Goal: Task Accomplishment & Management: Manage account settings

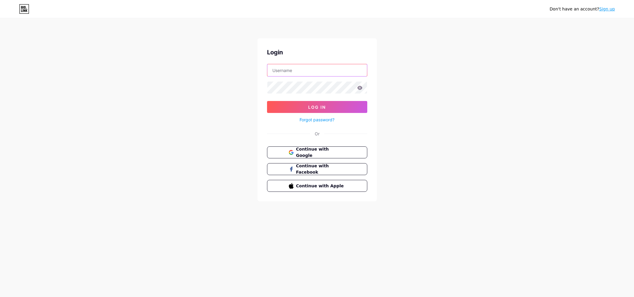
type input "[EMAIL_ADDRESS][DOMAIN_NAME]"
click at [361, 89] on icon at bounding box center [359, 88] width 5 height 4
click at [360, 88] on icon at bounding box center [359, 88] width 5 height 4
click at [338, 111] on button "Log In" at bounding box center [317, 107] width 100 height 12
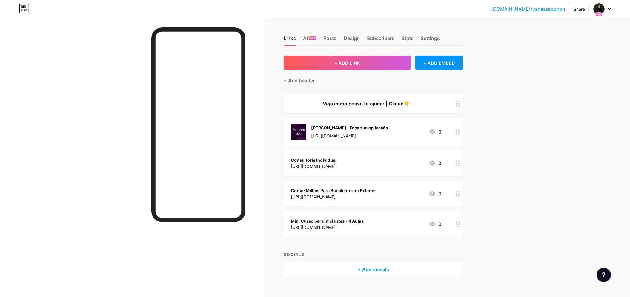
click at [389, 192] on div "Curso: Milhas Para Brasileiros no Exterior [URL][DOMAIN_NAME] 0" at bounding box center [366, 194] width 150 height 14
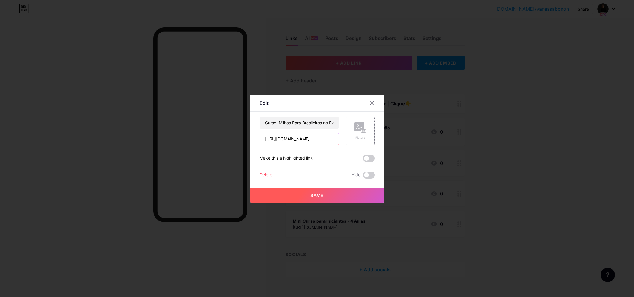
click at [304, 139] on input "[URL][DOMAIN_NAME]" at bounding box center [299, 139] width 79 height 12
paste input "asasbf"
type input "[URL][DOMAIN_NAME]"
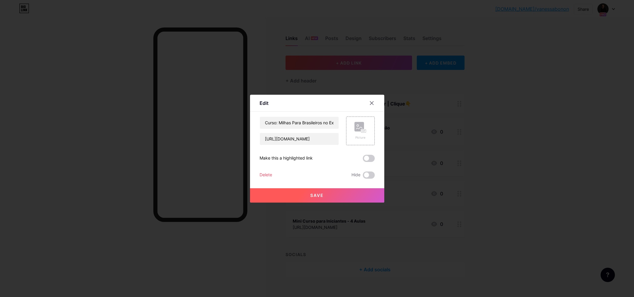
click at [370, 157] on span at bounding box center [369, 158] width 12 height 7
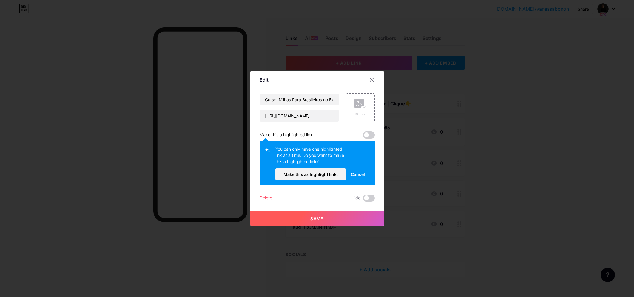
click at [313, 220] on span "Save" at bounding box center [316, 218] width 13 height 5
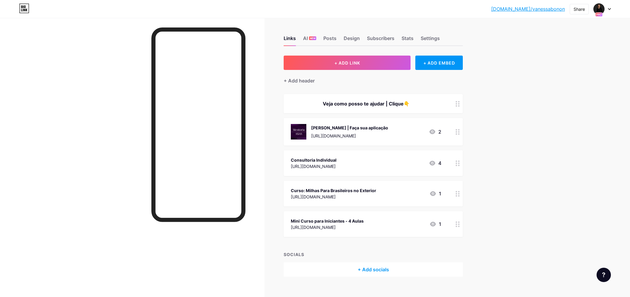
click at [500, 206] on div "[DOMAIN_NAME]/[PERSON_NAME]... [DOMAIN_NAME]/vanessabonon Share Switch accounts…" at bounding box center [315, 153] width 630 height 306
click at [435, 130] on icon at bounding box center [432, 131] width 6 height 5
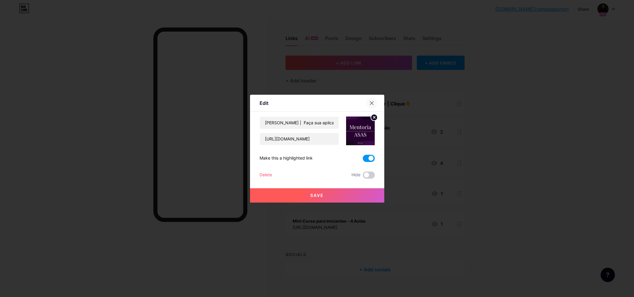
click at [370, 102] on icon at bounding box center [371, 102] width 3 height 3
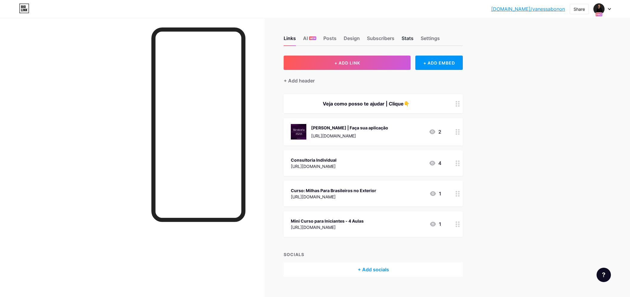
click at [411, 37] on div "Stats" at bounding box center [407, 40] width 12 height 11
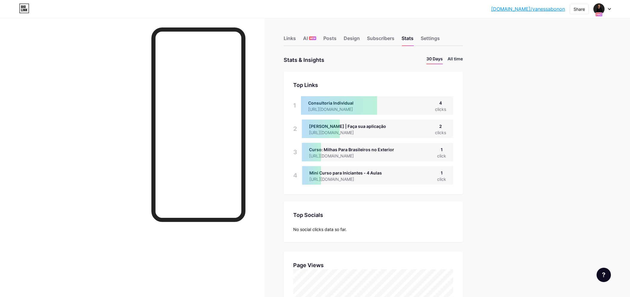
click at [456, 58] on li "All time" at bounding box center [454, 60] width 15 height 9
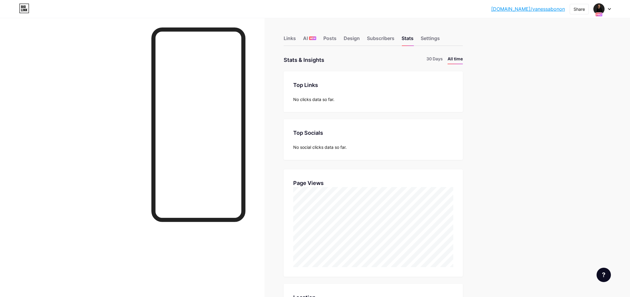
scroll to position [297, 630]
click at [434, 61] on li "30 Days" at bounding box center [434, 60] width 16 height 9
